Goal: Communication & Community: Answer question/provide support

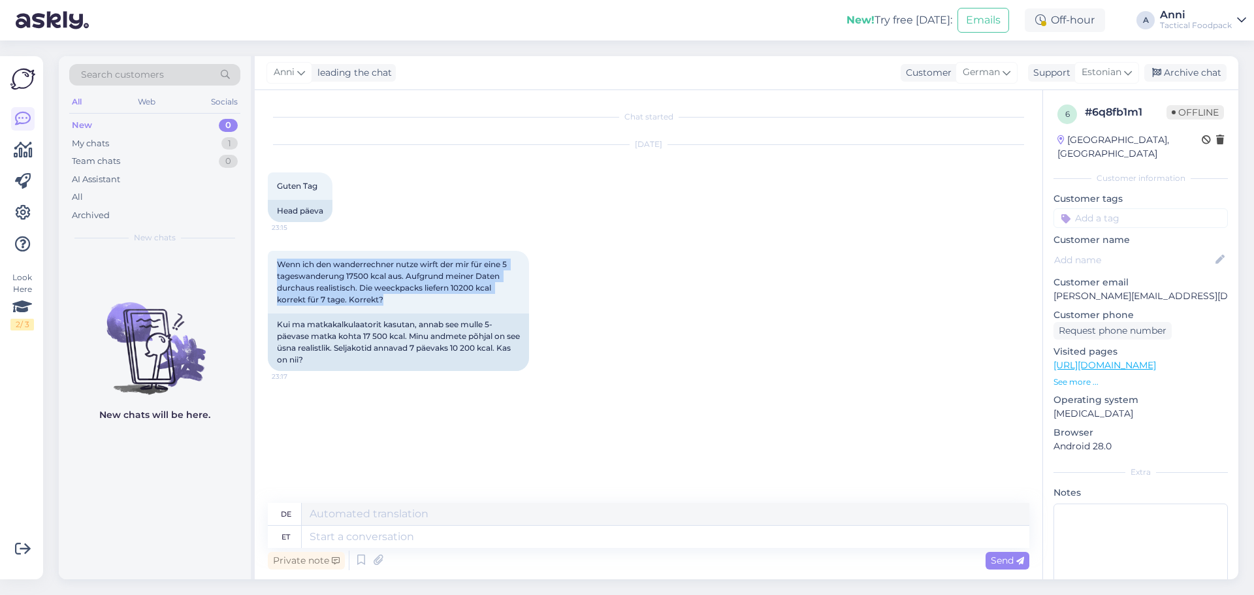
click at [752, 306] on div "Wenn ich den wanderrechner nutze wirft der mir für eine 5 tageswanderung 17500 …" at bounding box center [649, 310] width 762 height 149
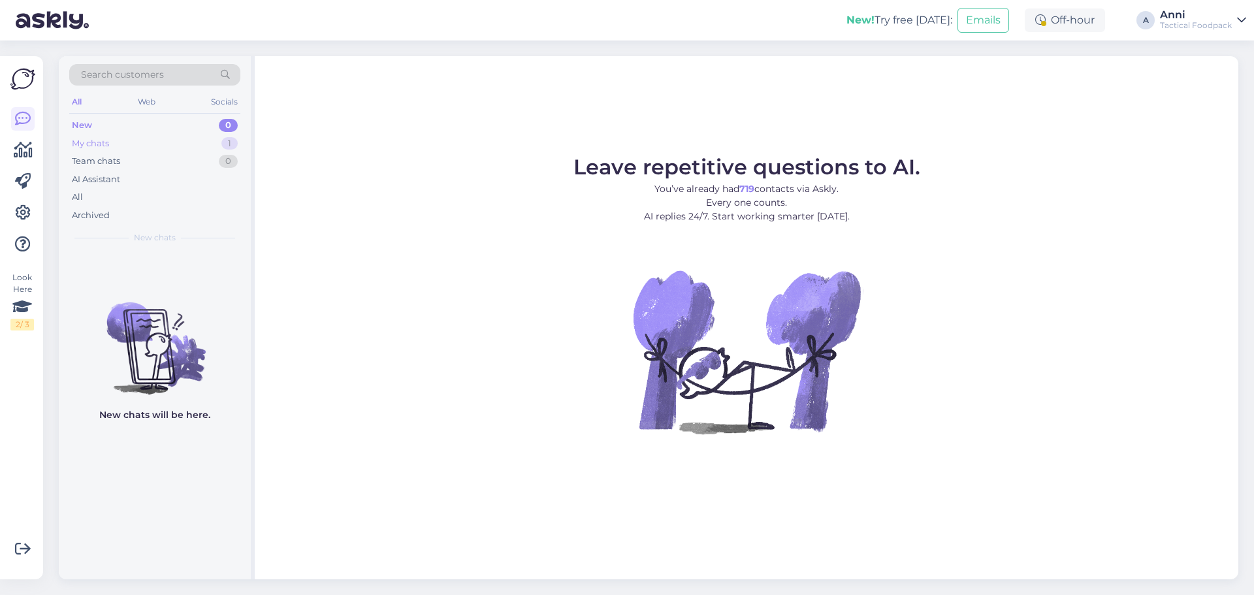
click at [99, 144] on div "My chats" at bounding box center [90, 143] width 37 height 13
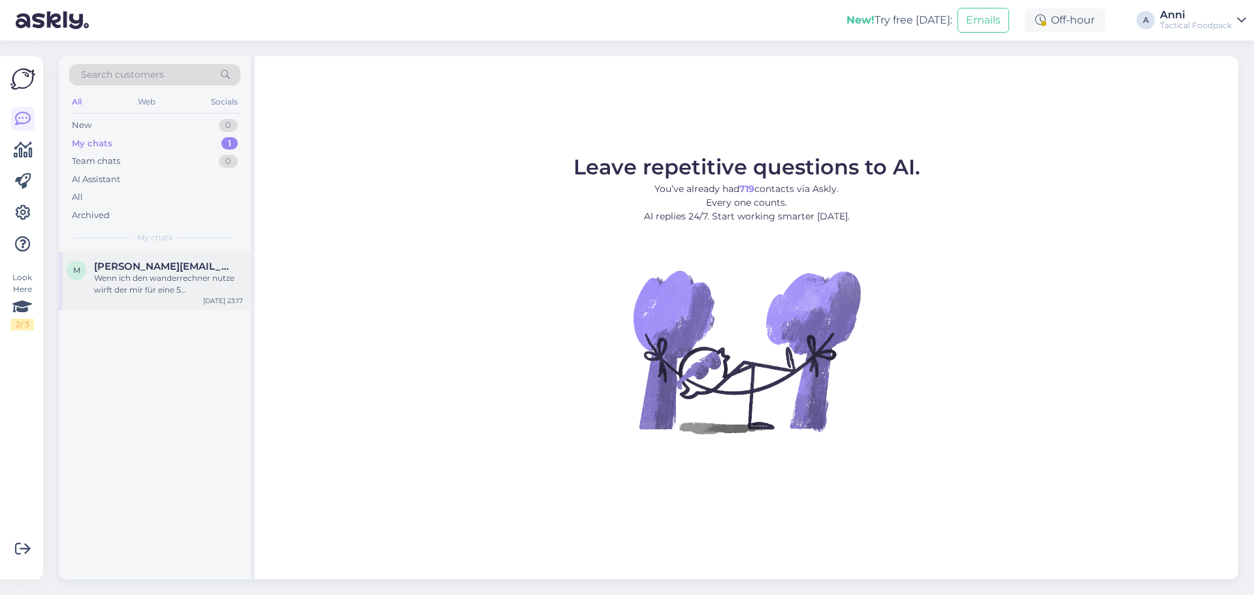
click at [145, 280] on div "Wenn ich den wanderrechner nutze wirft der mir für eine 5 tageswanderung 17500 …" at bounding box center [168, 284] width 149 height 24
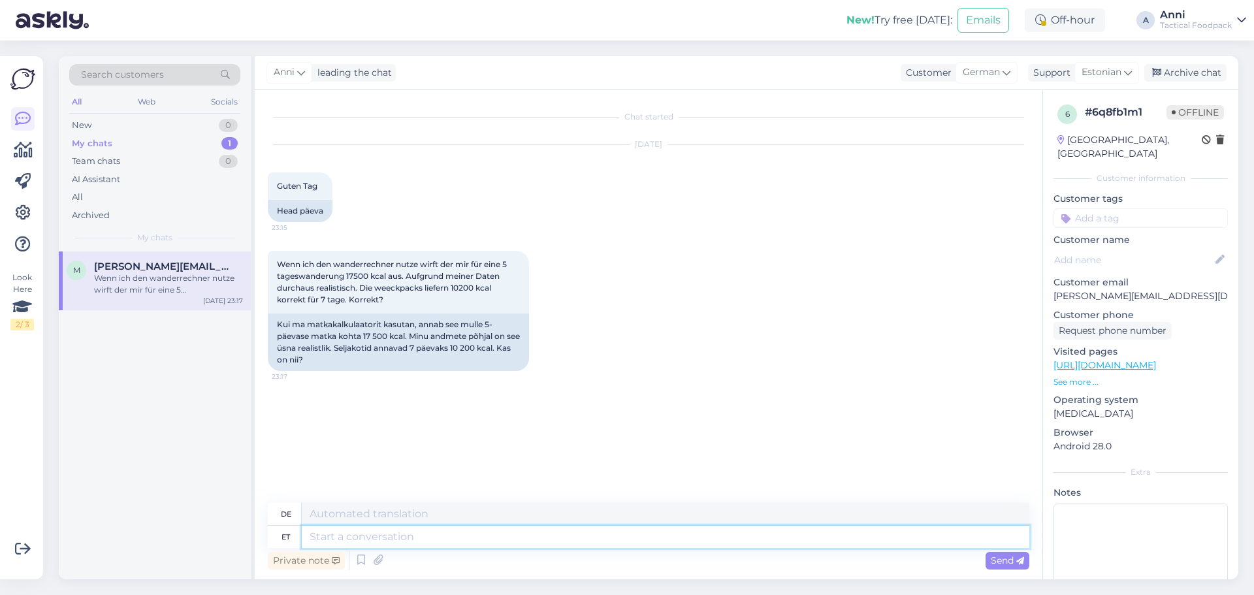
click at [361, 532] on textarea at bounding box center [666, 537] width 728 height 22
paste textarea "Sie haben vollkommen recht – die Weekpacks sind nicht dafür ausgelegt, einen er…"
type textarea "Sie haben vollkommen recht – die Weekpacks sind nicht dafür ausgelegt, einen er…"
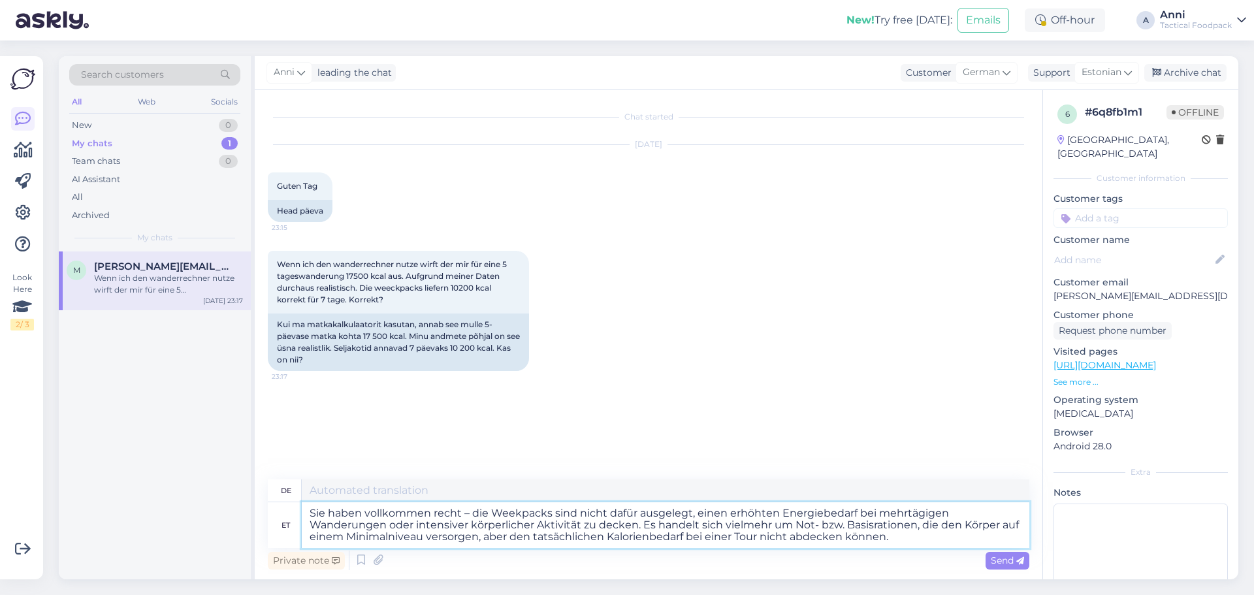
type textarea "Sie haben vollkommen recht – die Weekpacks sind nicht dafür gedacht, einen erhö…"
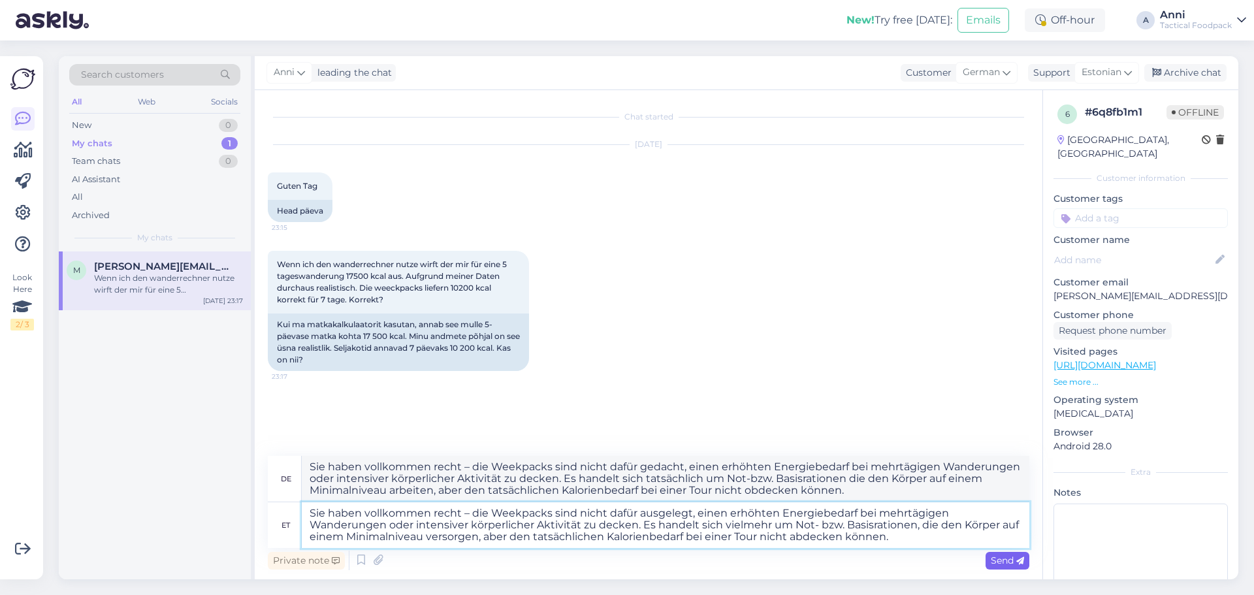
type textarea "Sie haben vollkommen recht – die Weekpacks sind nicht dafür ausgelegt, einen er…"
click at [999, 555] on span "Send" at bounding box center [1007, 561] width 33 height 12
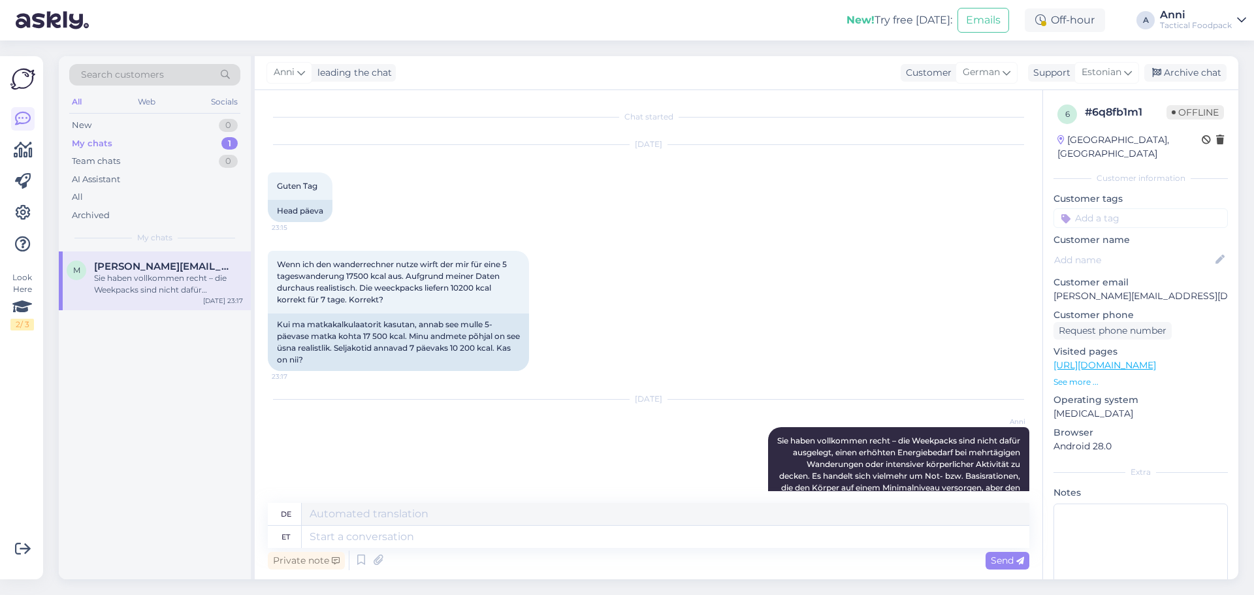
scroll to position [141, 0]
